Goal: Task Accomplishment & Management: Manage account settings

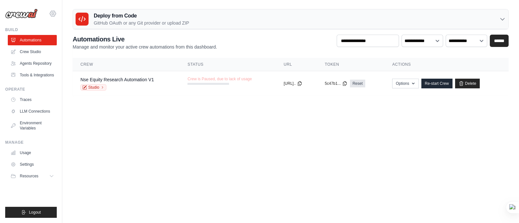
click at [53, 16] on icon at bounding box center [53, 14] width 8 height 8
click at [72, 41] on span "Settings" at bounding box center [80, 40] width 51 height 6
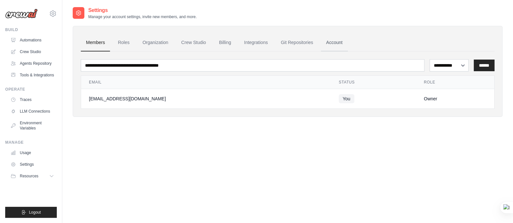
click at [329, 44] on link "Account" at bounding box center [334, 43] width 27 height 18
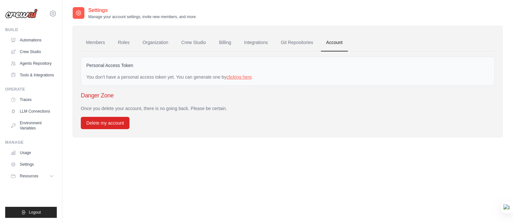
click at [234, 78] on link "clicking here" at bounding box center [238, 77] width 25 height 5
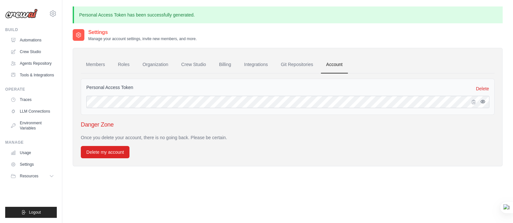
click at [485, 103] on button "button" at bounding box center [483, 102] width 8 height 8
click at [382, 131] on div "Danger Zone Once you delete your account, there is no going back. Please be cer…" at bounding box center [287, 139] width 413 height 38
click at [40, 174] on button "Resources" at bounding box center [32, 176] width 49 height 10
click at [24, 170] on link "Settings" at bounding box center [32, 165] width 49 height 10
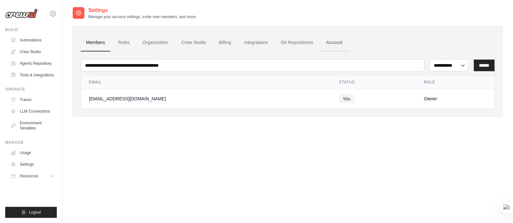
click at [331, 42] on link "Account" at bounding box center [334, 43] width 27 height 18
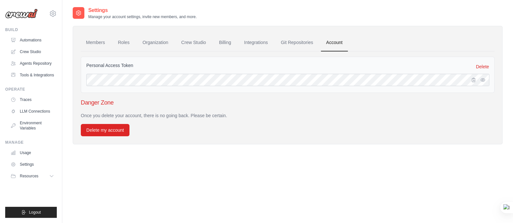
click at [31, 14] on img at bounding box center [21, 14] width 32 height 10
click at [59, 13] on div "pgpm2025.ankitb@spjimr.org Settings Build Automations" at bounding box center [31, 111] width 62 height 223
click at [53, 13] on icon at bounding box center [53, 14] width 2 height 2
click at [74, 25] on div "[EMAIL_ADDRESS][DOMAIN_NAME]" at bounding box center [79, 25] width 51 height 6
click at [23, 37] on link "Automations" at bounding box center [32, 40] width 49 height 10
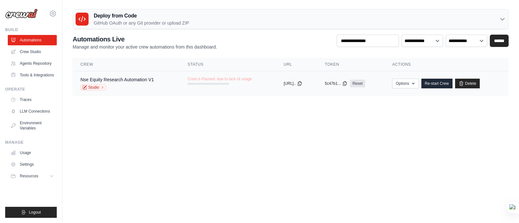
click at [248, 86] on td "Crew is Paused, due to lack of usage" at bounding box center [228, 80] width 96 height 19
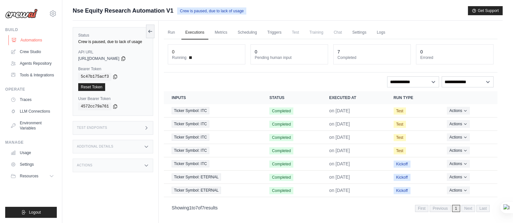
click at [32, 38] on link "Automations" at bounding box center [32, 40] width 49 height 10
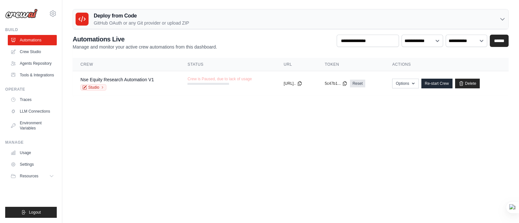
click at [169, 24] on p "GitHub OAuth or any Git provider or upload ZIP" at bounding box center [141, 23] width 95 height 6
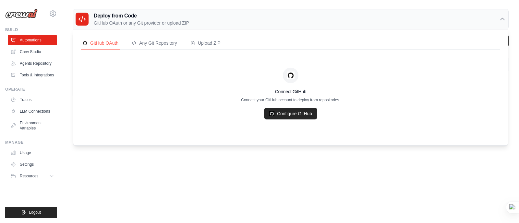
click at [169, 24] on p "GitHub OAuth or any Git provider or upload ZIP" at bounding box center [141, 23] width 95 height 6
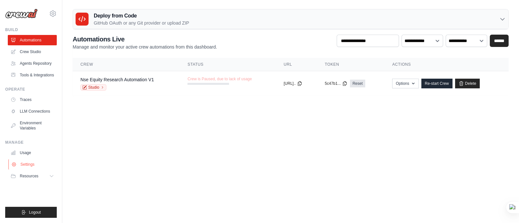
click at [30, 163] on link "Settings" at bounding box center [32, 165] width 49 height 10
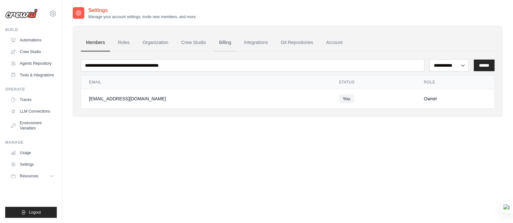
click at [225, 43] on link "Billing" at bounding box center [225, 43] width 22 height 18
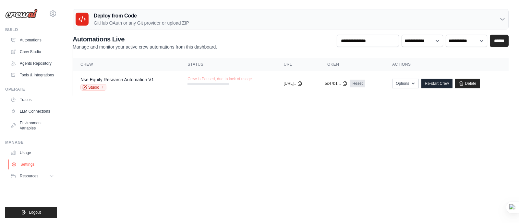
click at [29, 163] on link "Settings" at bounding box center [32, 165] width 49 height 10
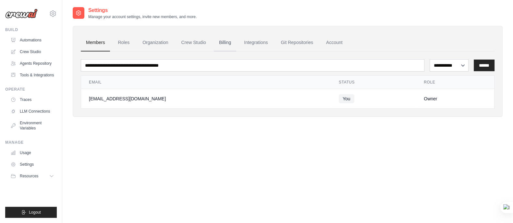
click at [230, 43] on link "Billing" at bounding box center [225, 43] width 22 height 18
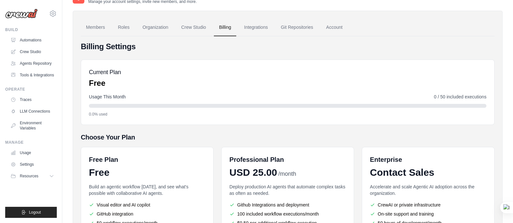
click at [242, 88] on div "Current Plan Free" at bounding box center [287, 78] width 397 height 21
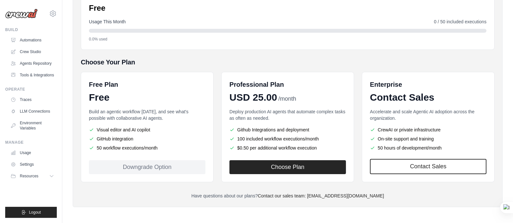
click at [154, 170] on div "Downgrade Option" at bounding box center [147, 167] width 116 height 14
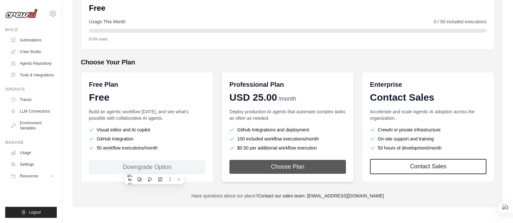
click at [294, 164] on button "Choose Plan" at bounding box center [287, 167] width 116 height 14
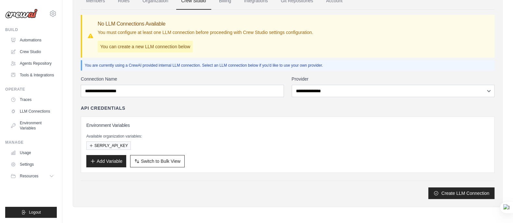
scroll to position [25, 0]
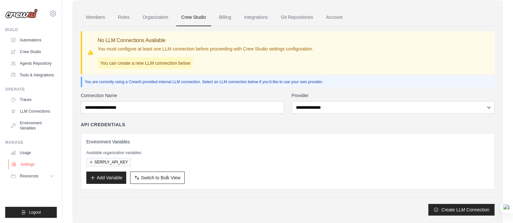
click at [25, 163] on link "Settings" at bounding box center [32, 165] width 49 height 10
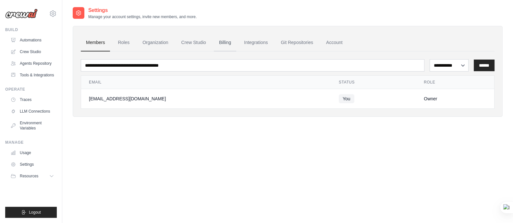
click at [220, 46] on link "Billing" at bounding box center [225, 43] width 22 height 18
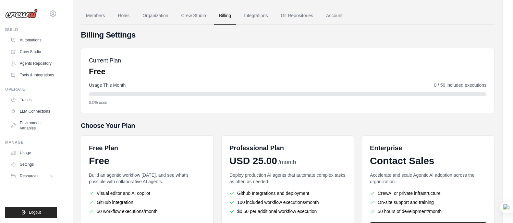
click at [214, 71] on div "Current Plan Free" at bounding box center [287, 66] width 397 height 21
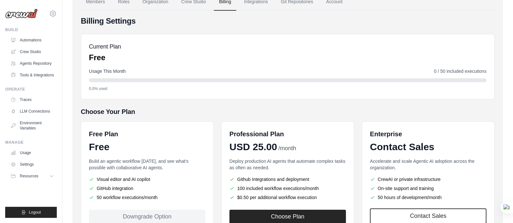
scroll to position [90, 0]
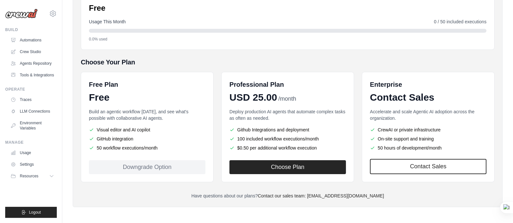
click at [161, 166] on div "Downgrade Option" at bounding box center [147, 167] width 116 height 14
click at [160, 166] on div "Downgrade Option" at bounding box center [147, 167] width 116 height 14
click at [170, 127] on li "Visual editor and AI copilot" at bounding box center [147, 130] width 116 height 6
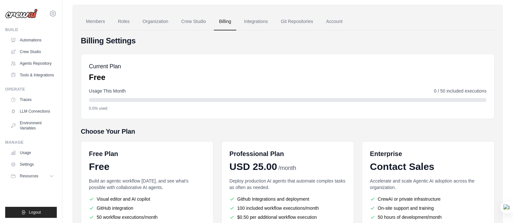
scroll to position [0, 0]
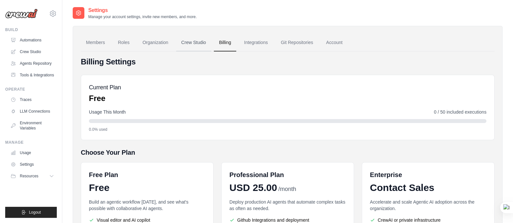
click at [206, 46] on link "Crew Studio" at bounding box center [193, 43] width 35 height 18
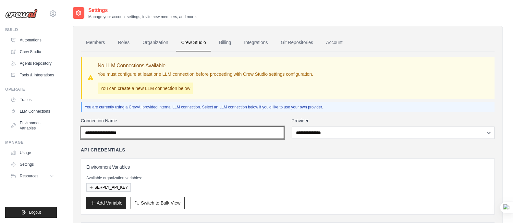
click at [198, 134] on input "Connection Name" at bounding box center [182, 133] width 203 height 12
click at [229, 129] on input "Connection Name" at bounding box center [182, 133] width 203 height 12
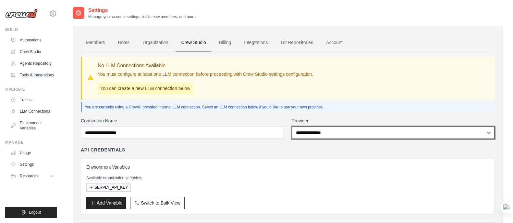
click at [303, 130] on select "**********" at bounding box center [392, 133] width 203 height 12
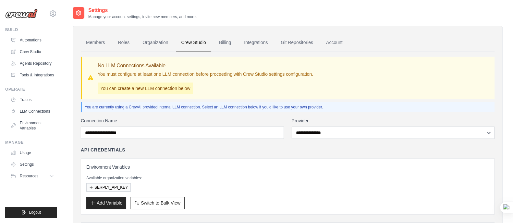
click at [263, 162] on div "Environment Variables Available organization variables: SERPLY_API_KEY Add Vari…" at bounding box center [287, 187] width 413 height 56
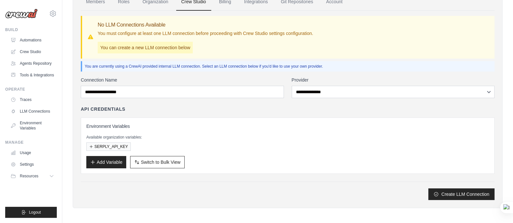
scroll to position [42, 0]
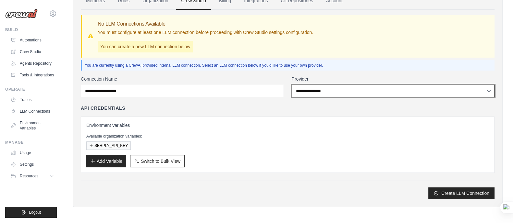
click at [307, 89] on select "**********" at bounding box center [392, 91] width 203 height 12
select select "******"
click at [291, 85] on select "**********" at bounding box center [392, 91] width 203 height 12
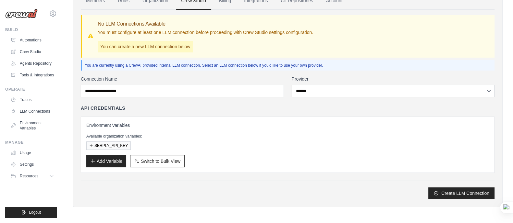
click at [279, 113] on div "API Credentials Environment Variables Available organization variables: SERPLY_…" at bounding box center [287, 139] width 413 height 68
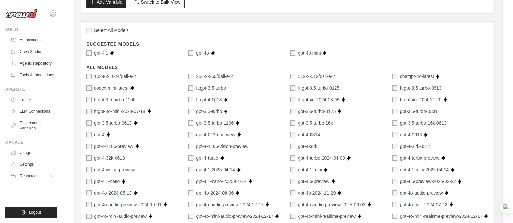
scroll to position [204, 0]
